Goal: Task Accomplishment & Management: Use online tool/utility

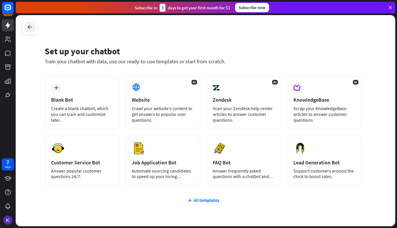
click at [31, 26] on icon at bounding box center [29, 27] width 7 height 7
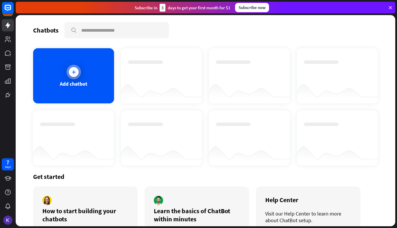
click at [67, 69] on div at bounding box center [74, 72] width 15 height 15
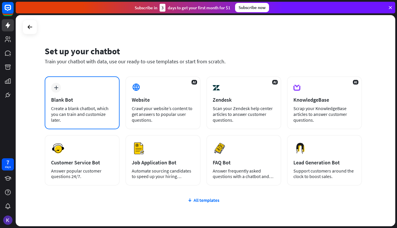
click at [62, 90] on div "plus Blank Bot Create a blank chatbot, which you can train and customize later." at bounding box center [82, 102] width 75 height 53
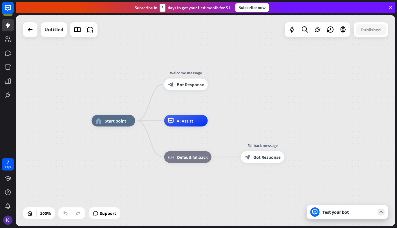
click at [362, 213] on div "Test your bot" at bounding box center [349, 212] width 52 height 6
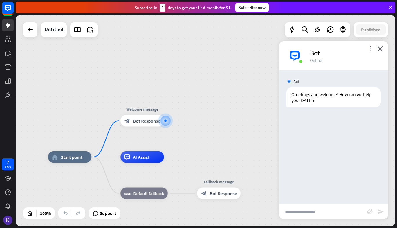
click at [379, 45] on div "more_vert close Bot Online" at bounding box center [334, 55] width 109 height 29
click at [385, 50] on div "more_vert close Bot Online" at bounding box center [334, 55] width 109 height 29
click at [382, 49] on icon "close" at bounding box center [381, 49] width 6 height 6
